Goal: Information Seeking & Learning: Learn about a topic

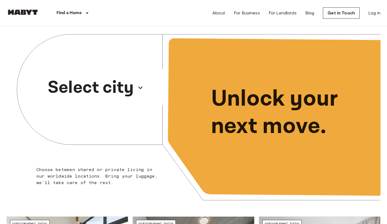
click at [129, 89] on p "Select city" at bounding box center [91, 88] width 86 height 26
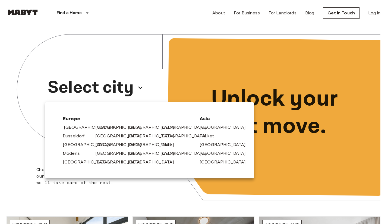
click at [82, 129] on link "[GEOGRAPHIC_DATA]" at bounding box center [90, 127] width 52 height 7
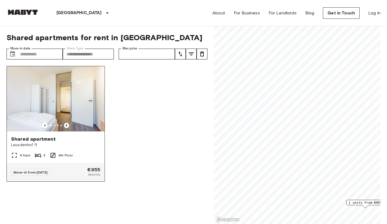
click at [65, 126] on icon "Previous image" at bounding box center [66, 125] width 5 height 5
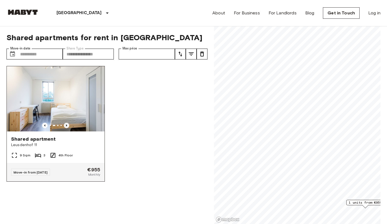
click at [65, 126] on icon "Previous image" at bounding box center [66, 125] width 5 height 5
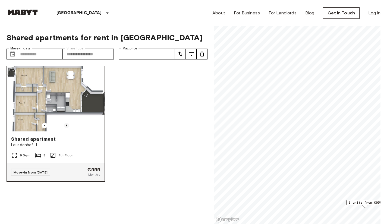
click at [65, 126] on icon "Previous image" at bounding box center [66, 125] width 5 height 5
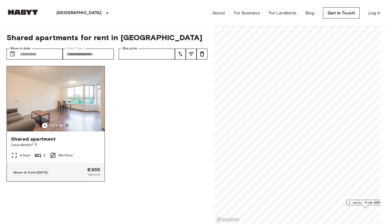
click at [65, 126] on icon "Previous image" at bounding box center [66, 125] width 5 height 5
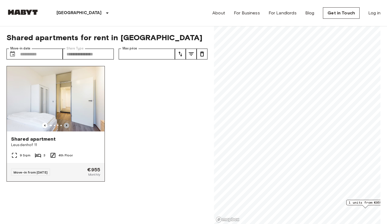
click at [65, 126] on icon "Previous image" at bounding box center [66, 125] width 5 height 5
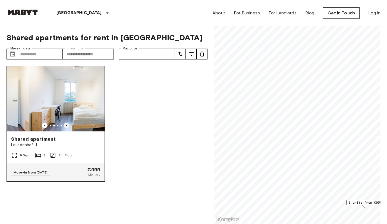
click at [65, 126] on icon "Previous image" at bounding box center [66, 125] width 5 height 5
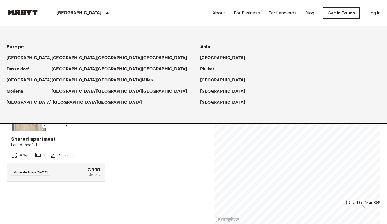
click at [58, 102] on p "[GEOGRAPHIC_DATA]" at bounding box center [75, 102] width 45 height 7
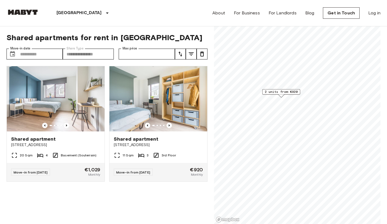
click at [142, 202] on div at bounding box center [104, 203] width 205 height 11
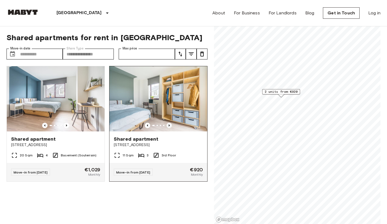
click at [167, 123] on icon "Previous image" at bounding box center [168, 125] width 5 height 5
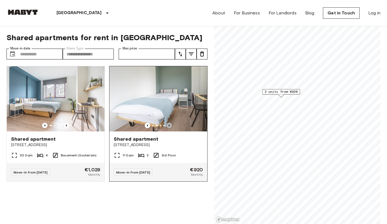
click at [167, 123] on icon "Previous image" at bounding box center [168, 125] width 5 height 5
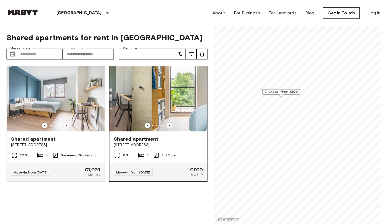
click at [167, 123] on icon "Previous image" at bounding box center [168, 125] width 5 height 5
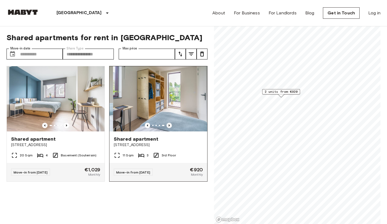
click at [167, 123] on icon "Previous image" at bounding box center [168, 125] width 5 height 5
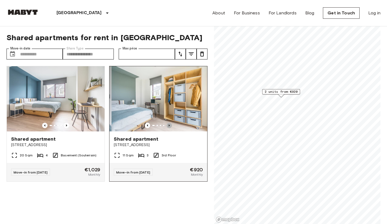
click at [167, 123] on icon "Previous image" at bounding box center [168, 125] width 5 height 5
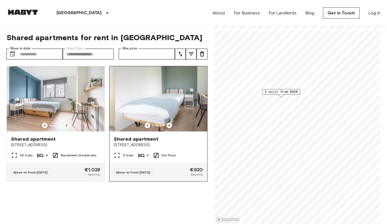
click at [167, 123] on icon "Previous image" at bounding box center [168, 125] width 5 height 5
